Goal: Information Seeking & Learning: Find specific fact

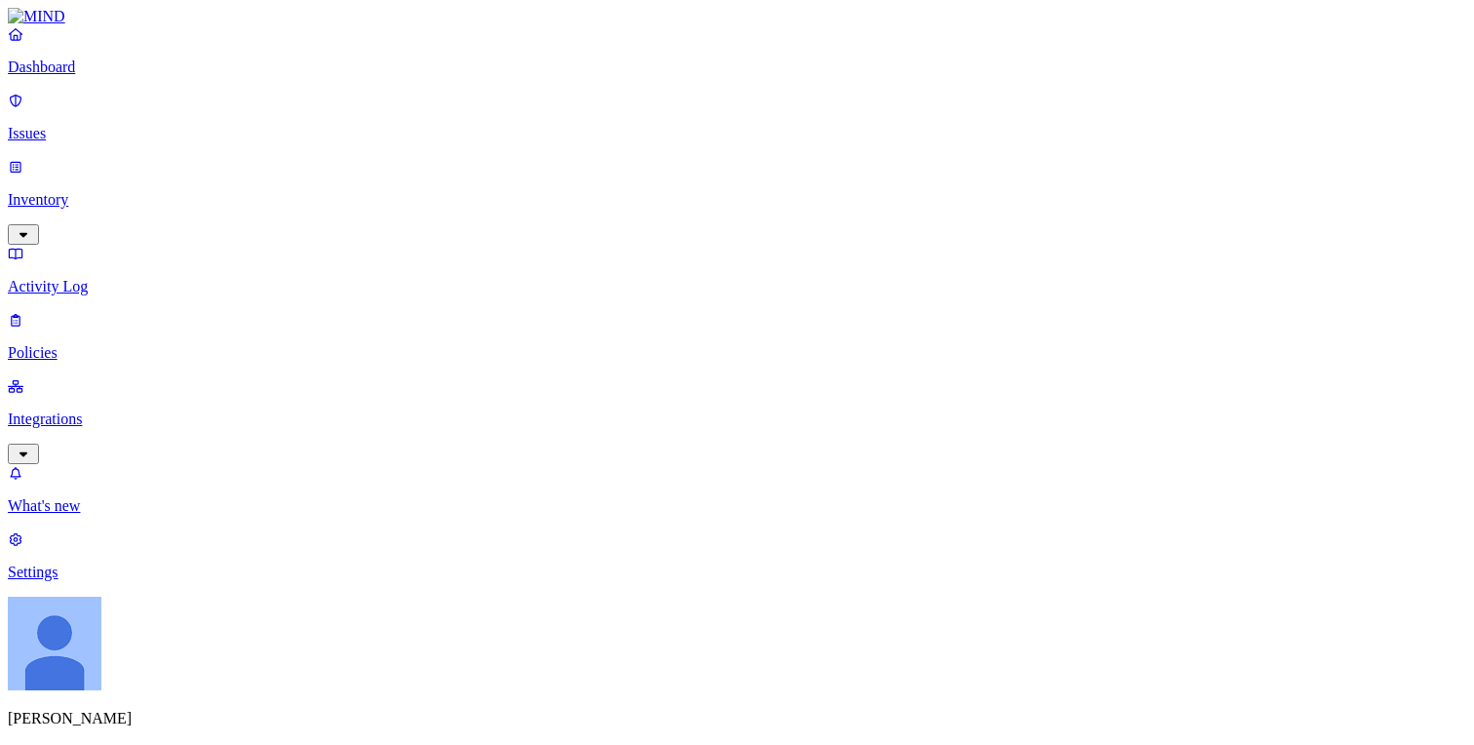
click at [127, 76] on p "Dashboard" at bounding box center [737, 67] width 1458 height 18
click at [153, 363] on nav "Dashboard Issues Inventory Activity Log Policies Integrations What's new 1 Sett…" at bounding box center [737, 303] width 1458 height 556
click at [105, 410] on p "Integrations" at bounding box center [737, 419] width 1458 height 18
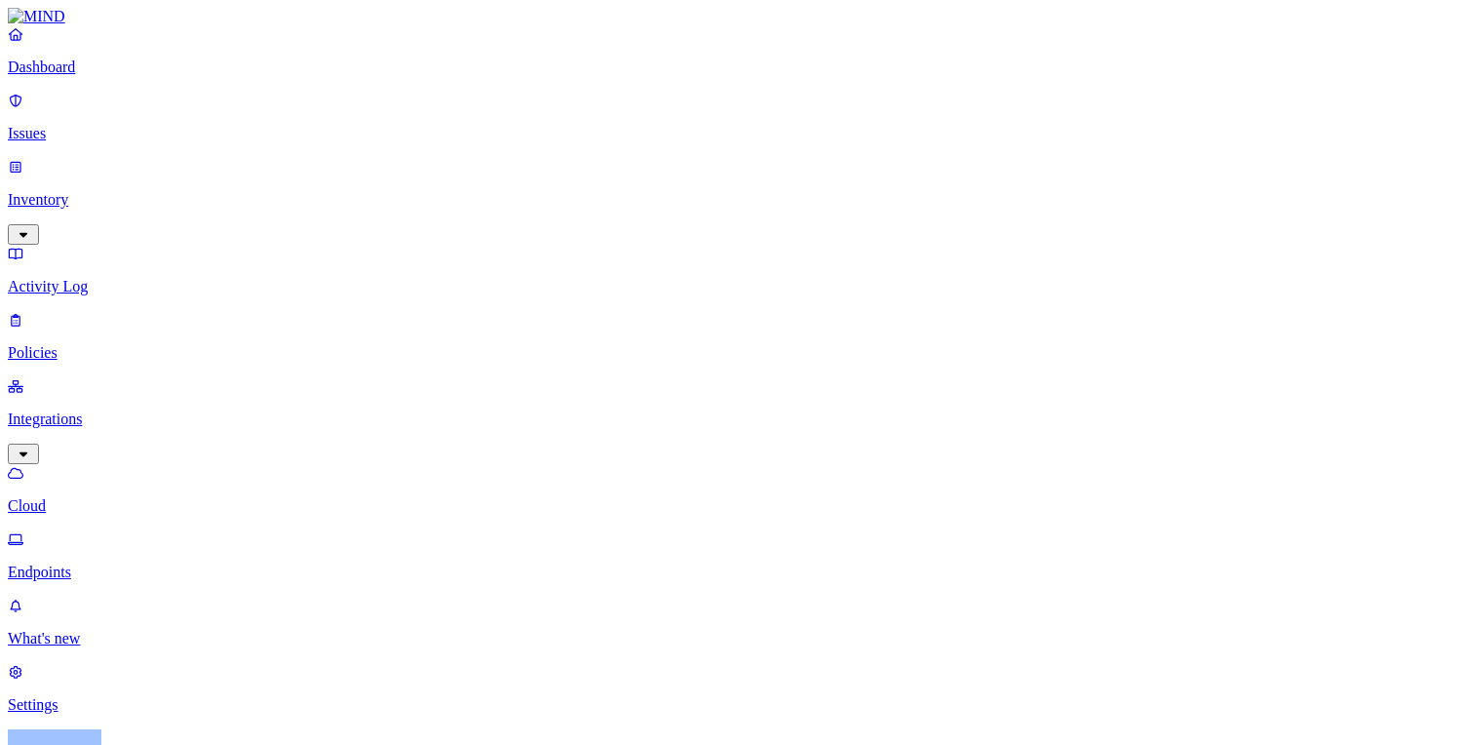
click at [87, 311] on link "Policies" at bounding box center [737, 336] width 1458 height 51
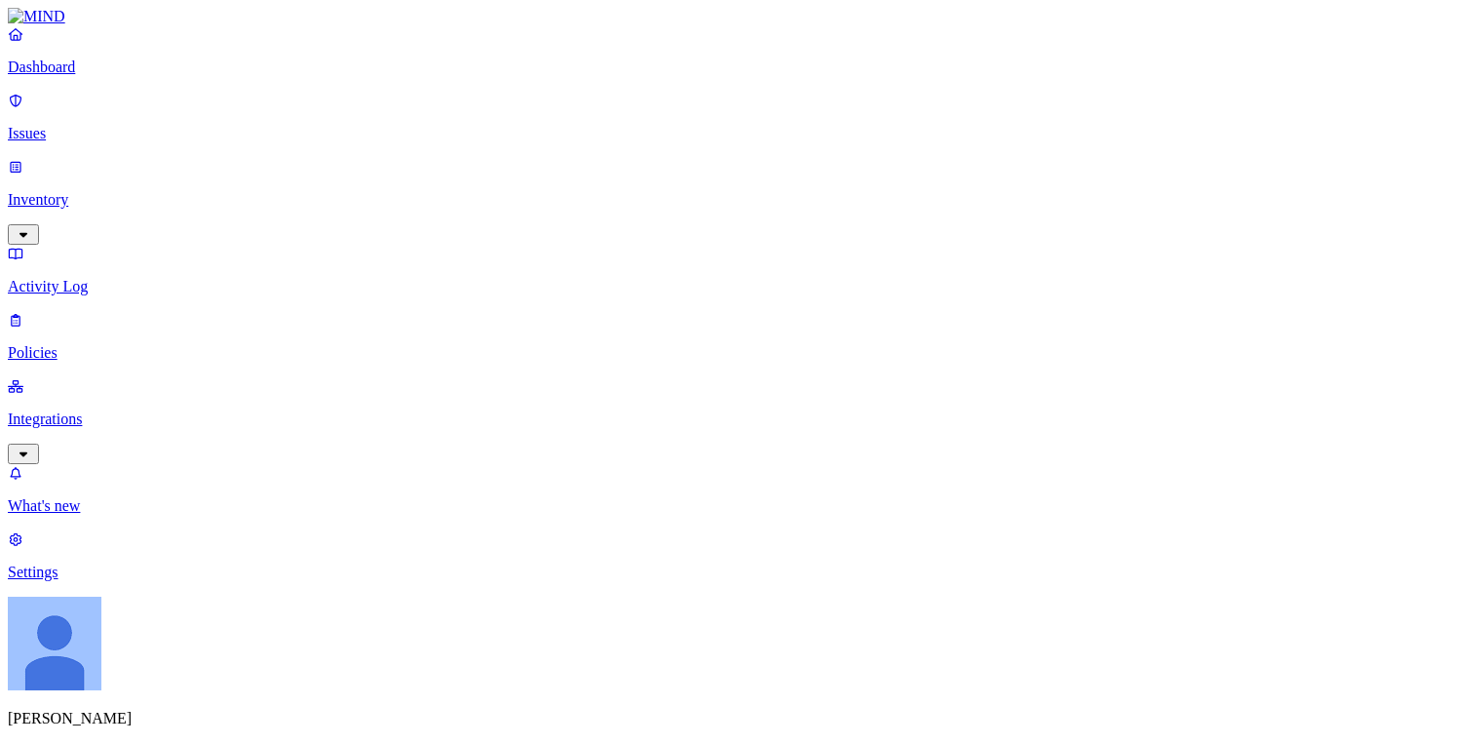
click at [100, 278] on p "Activity Log" at bounding box center [737, 287] width 1458 height 18
click at [110, 191] on p "Inventory" at bounding box center [737, 200] width 1458 height 18
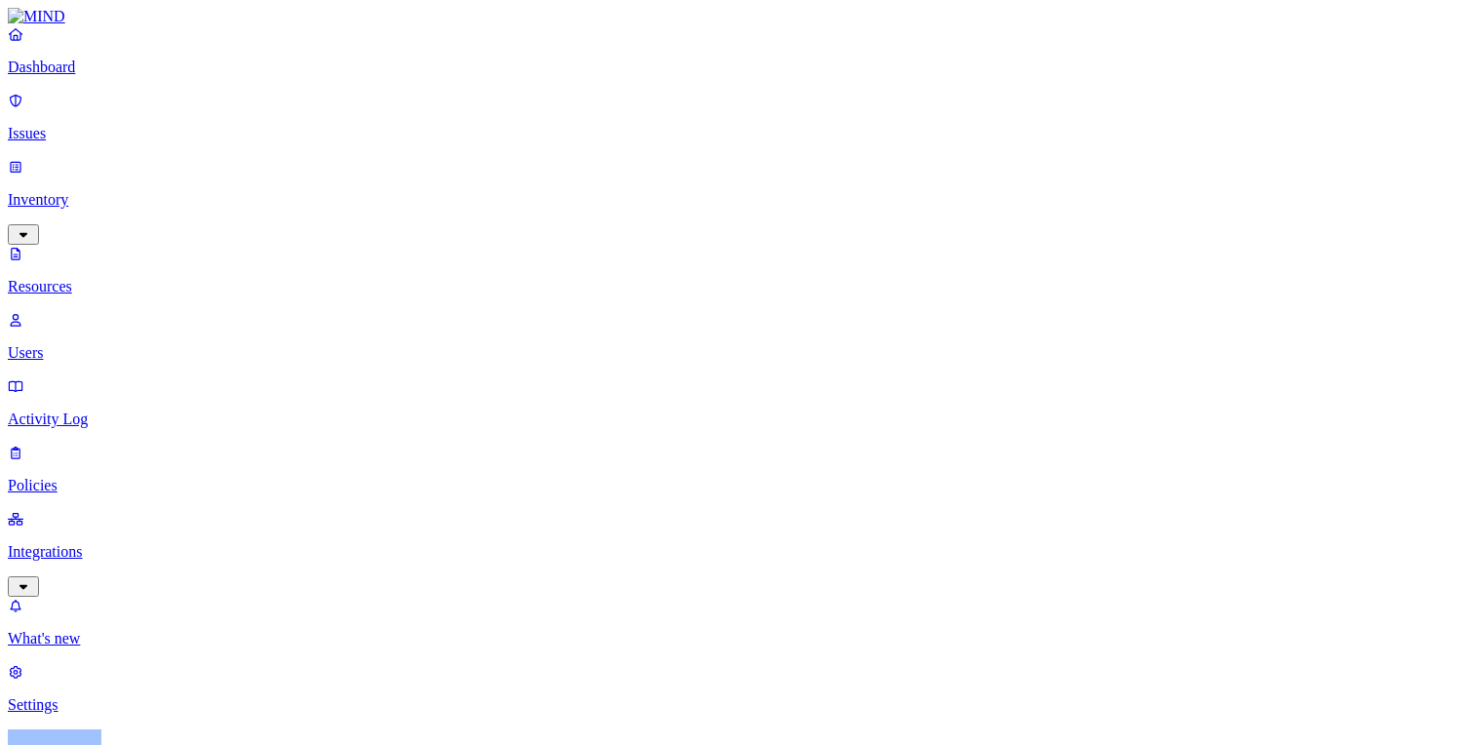
click at [23, 314] on icon at bounding box center [16, 320] width 16 height 13
click at [40, 377] on link "Activity Log" at bounding box center [737, 402] width 1458 height 51
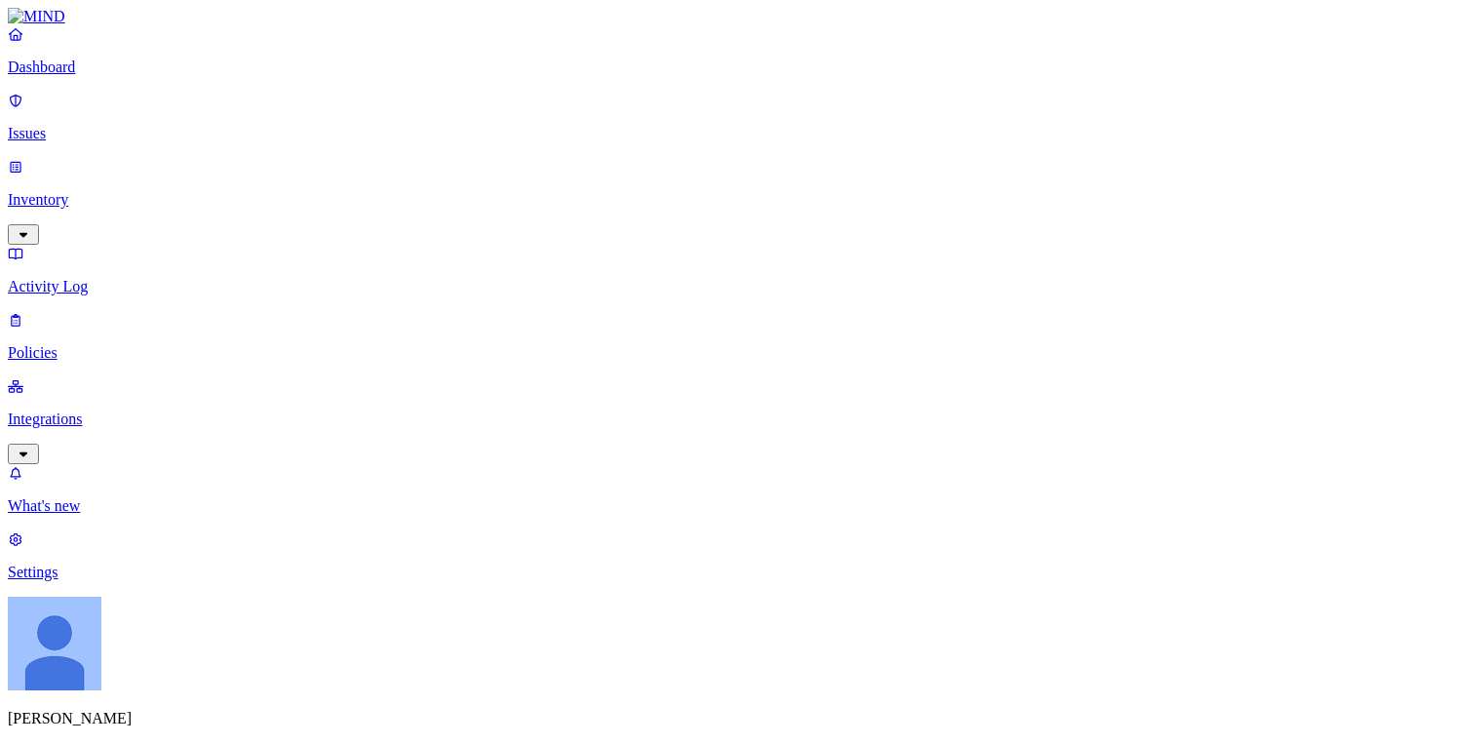
click at [99, 126] on p "Issues" at bounding box center [737, 134] width 1458 height 18
click at [99, 311] on link "Policies" at bounding box center [737, 336] width 1458 height 51
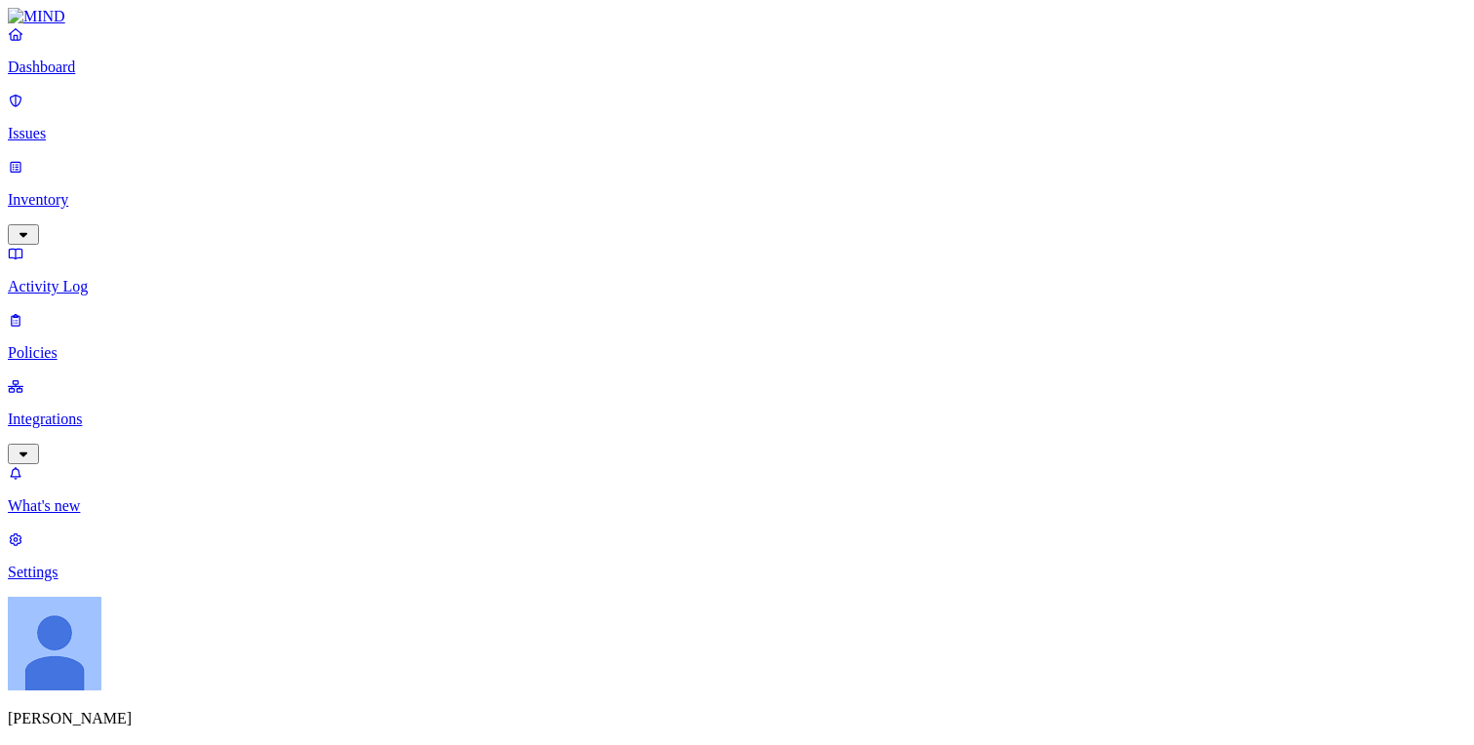
click at [110, 125] on p "Issues" at bounding box center [737, 134] width 1458 height 18
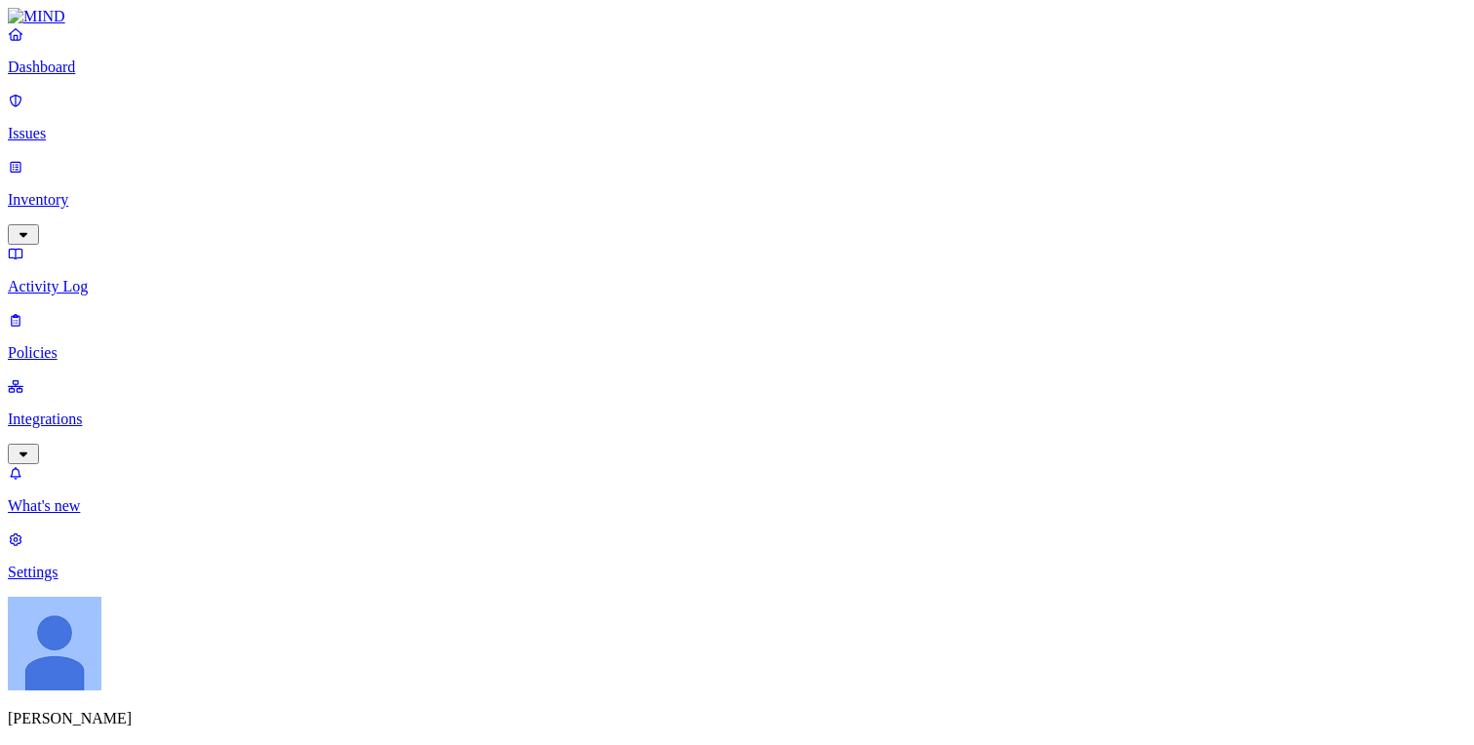
drag, startPoint x: 1200, startPoint y: 231, endPoint x: 1334, endPoint y: 231, distance: 134.5
drag, startPoint x: 1270, startPoint y: 235, endPoint x: 1473, endPoint y: 235, distance: 202.7
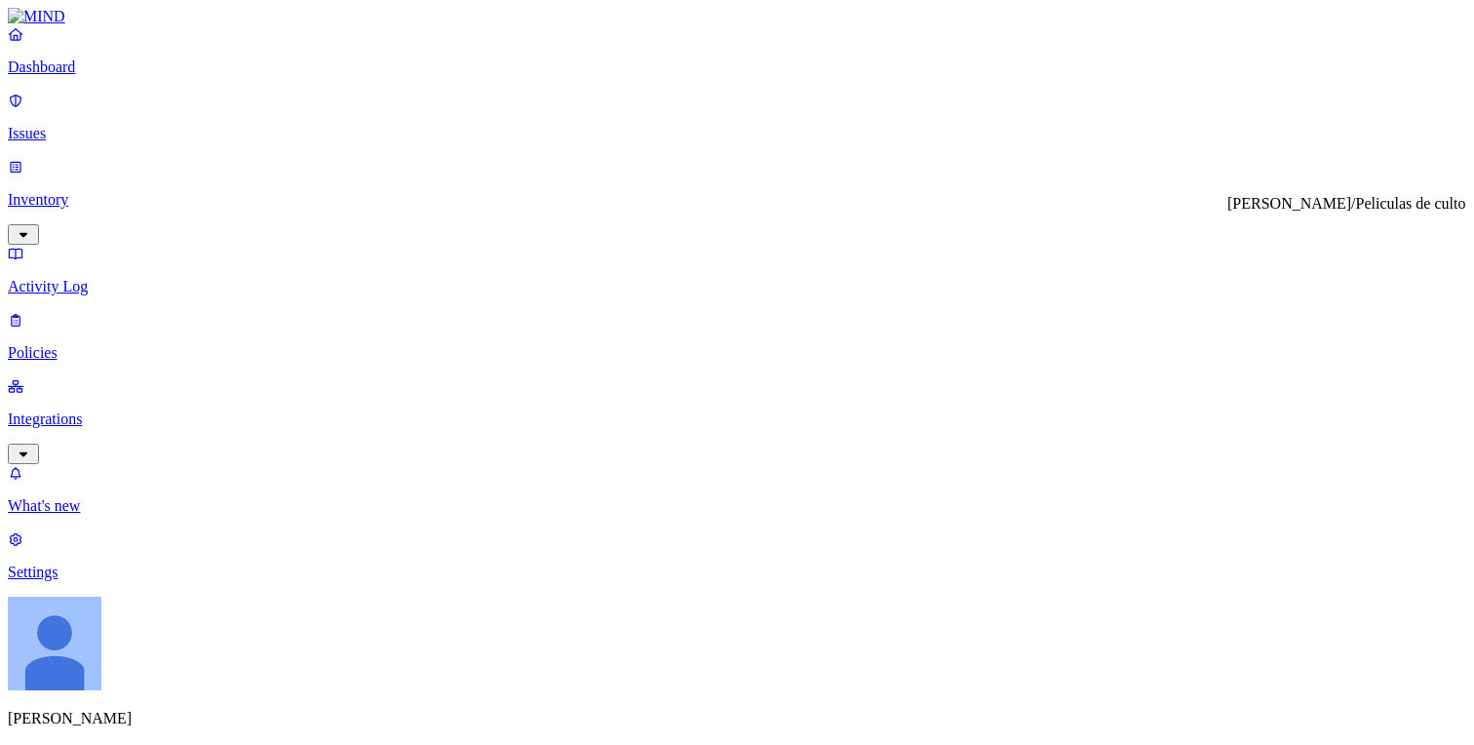
copy div "[PERSON_NAME]/Peliculas de culto"
